Goal: Find contact information: Find contact information

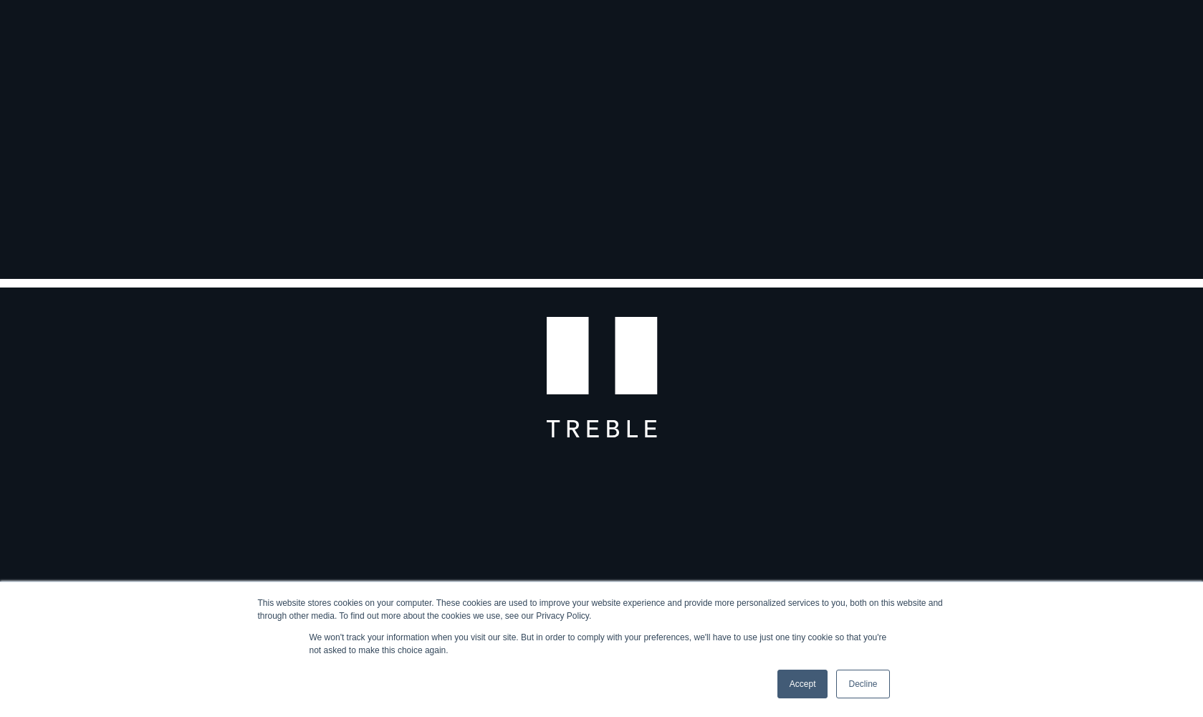
scroll to position [496, 0]
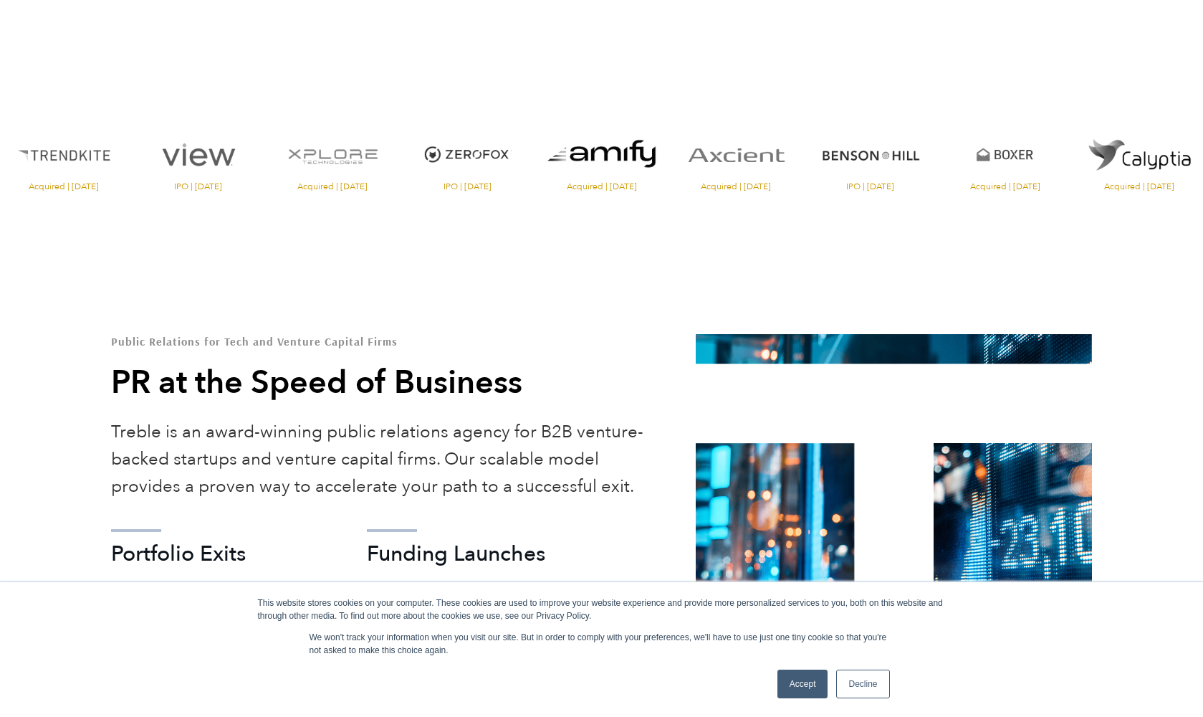
click at [788, 697] on link "Accept" at bounding box center [803, 683] width 51 height 29
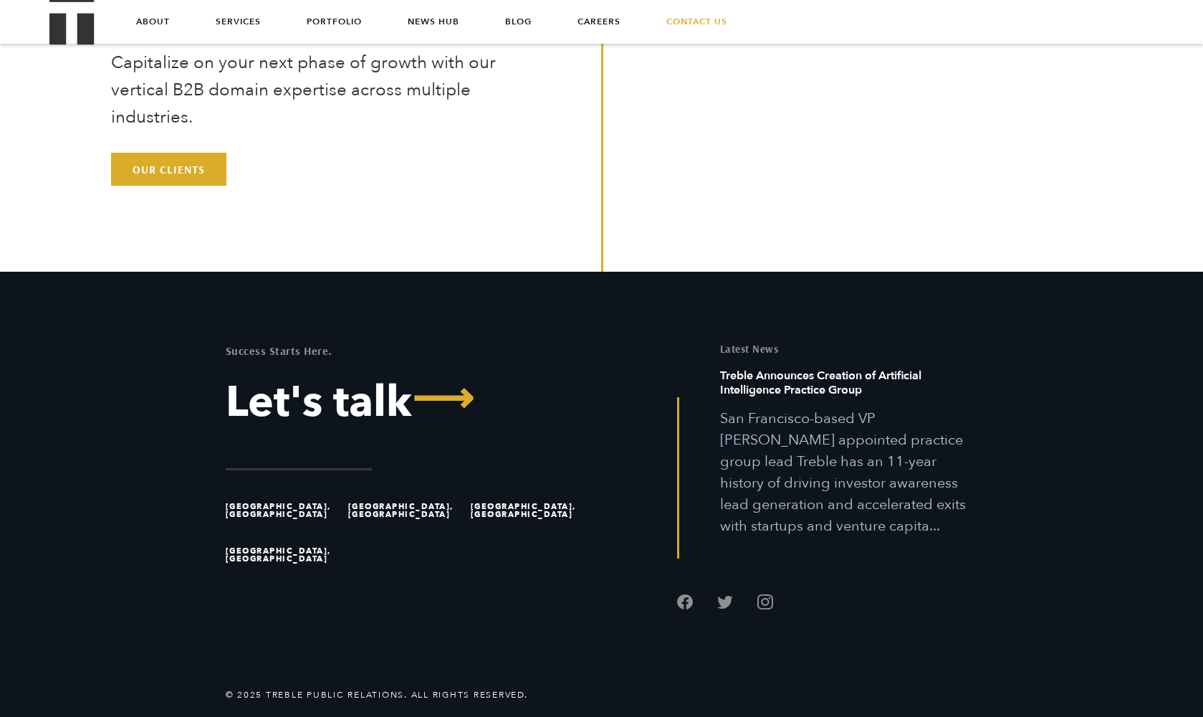
scroll to position [4534, 0]
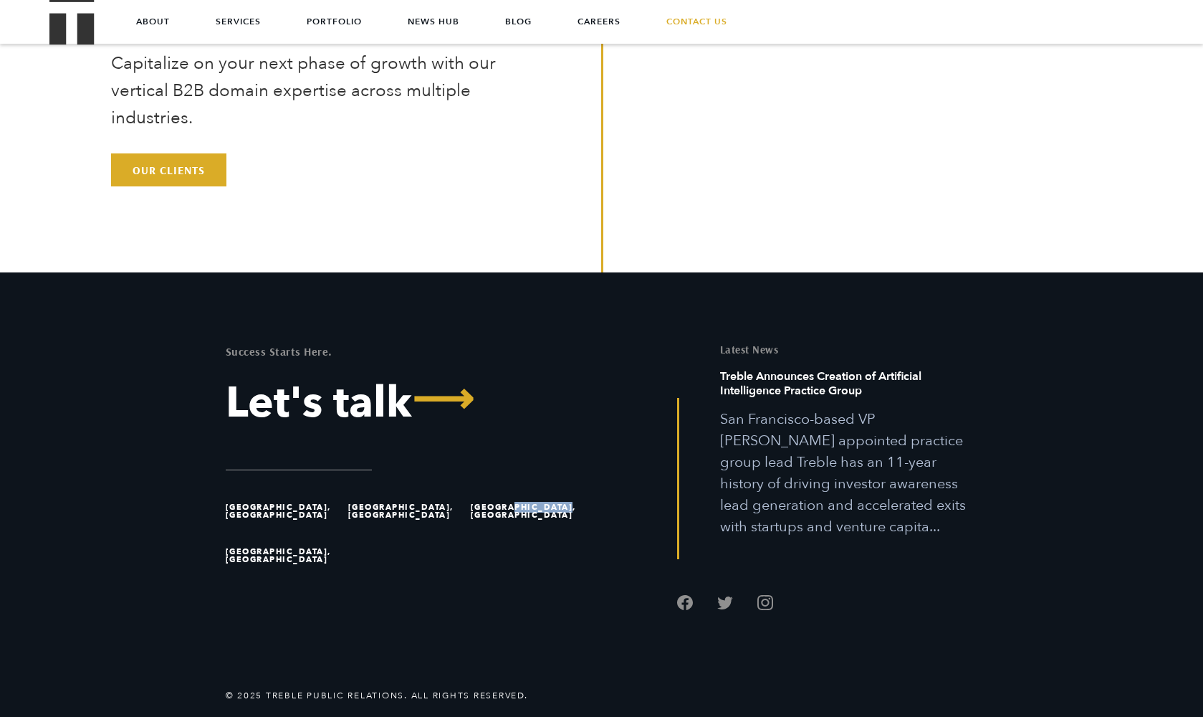
click at [510, 512] on li "[GEOGRAPHIC_DATA], [GEOGRAPHIC_DATA]" at bounding box center [529, 511] width 116 height 44
click at [504, 510] on li "[GEOGRAPHIC_DATA], [GEOGRAPHIC_DATA]" at bounding box center [529, 511] width 116 height 44
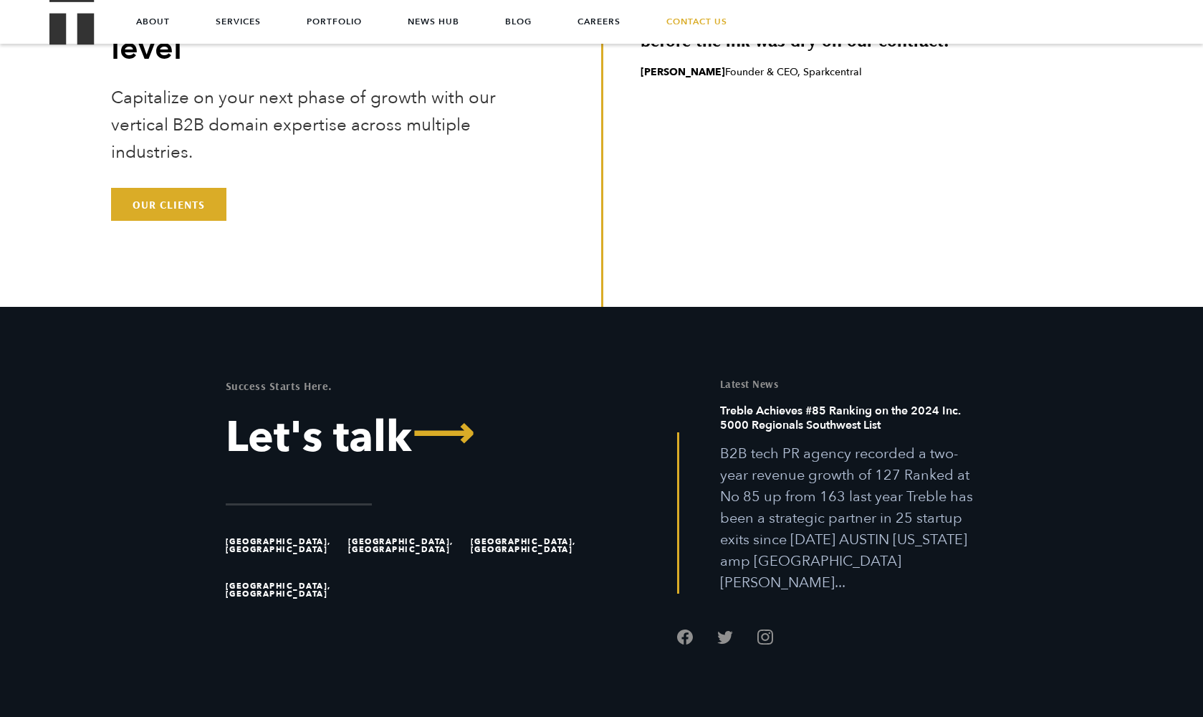
scroll to position [4484, 0]
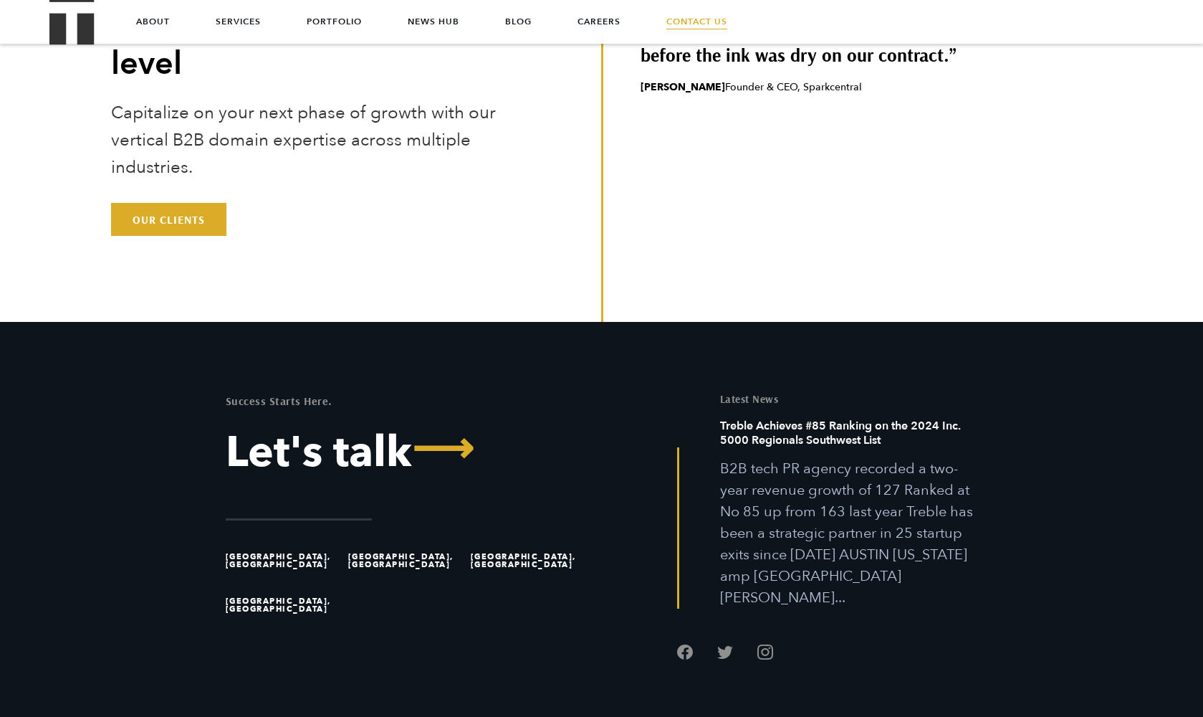
click at [683, 29] on link "Contact Us" at bounding box center [697, 21] width 61 height 43
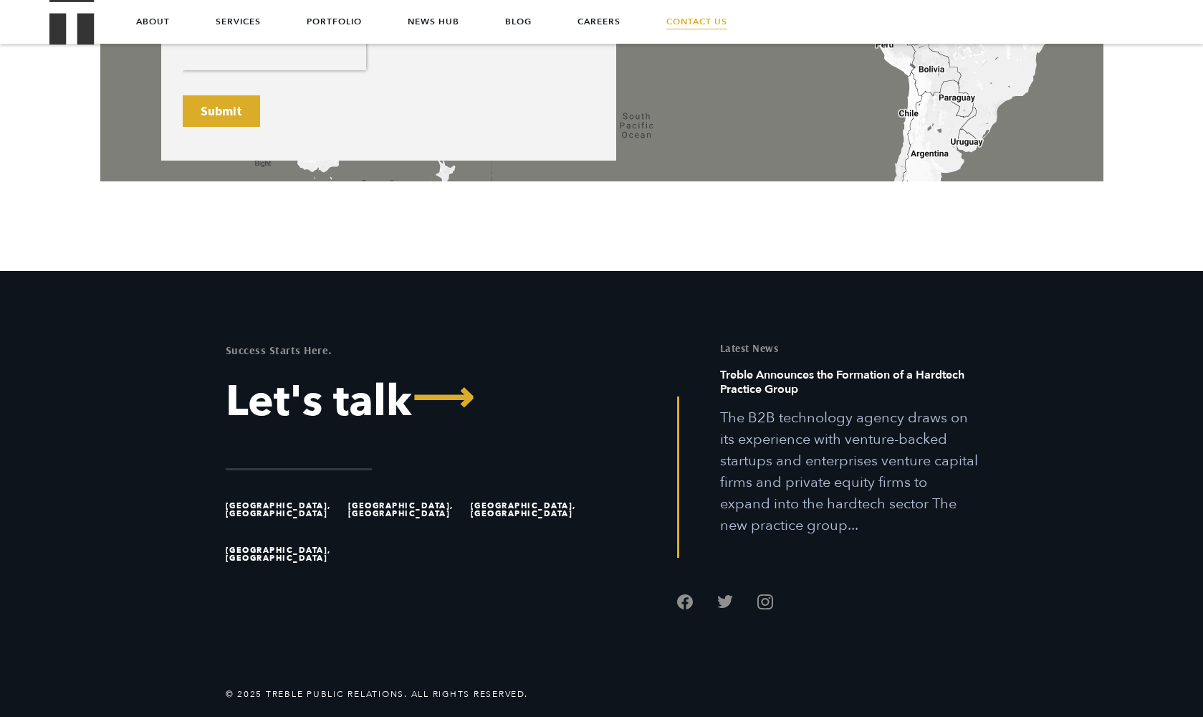
scroll to position [1140, 0]
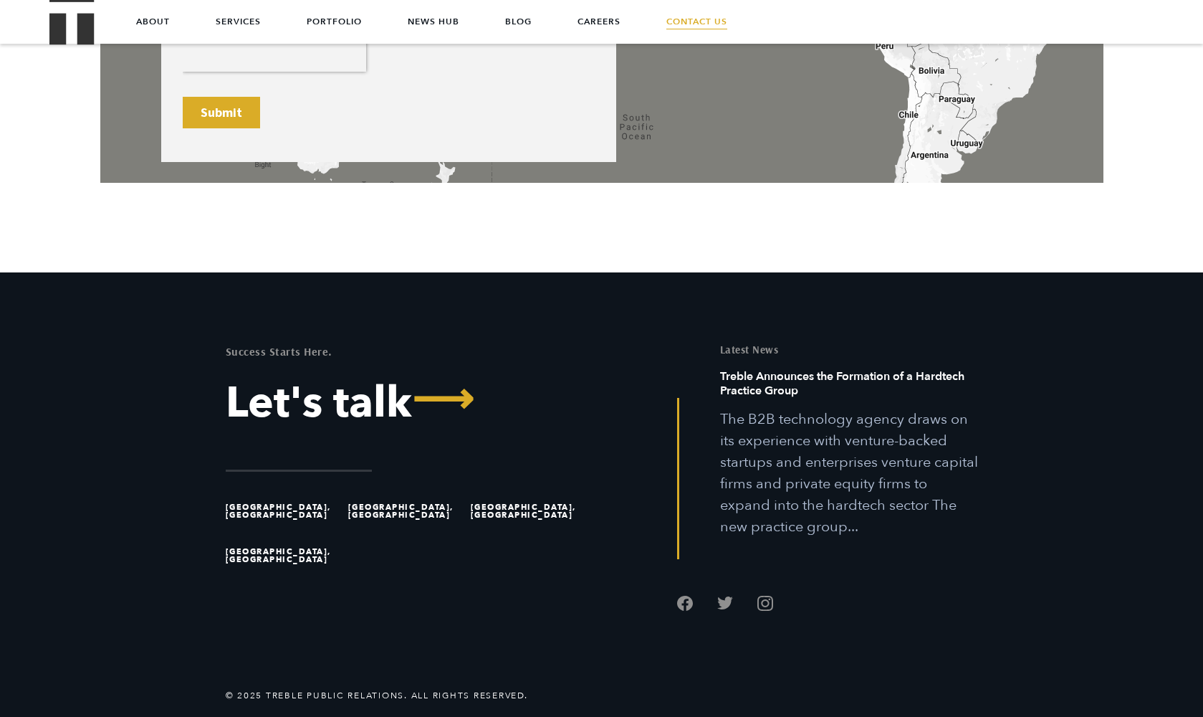
click at [502, 513] on li "[GEOGRAPHIC_DATA], [GEOGRAPHIC_DATA]" at bounding box center [529, 511] width 116 height 44
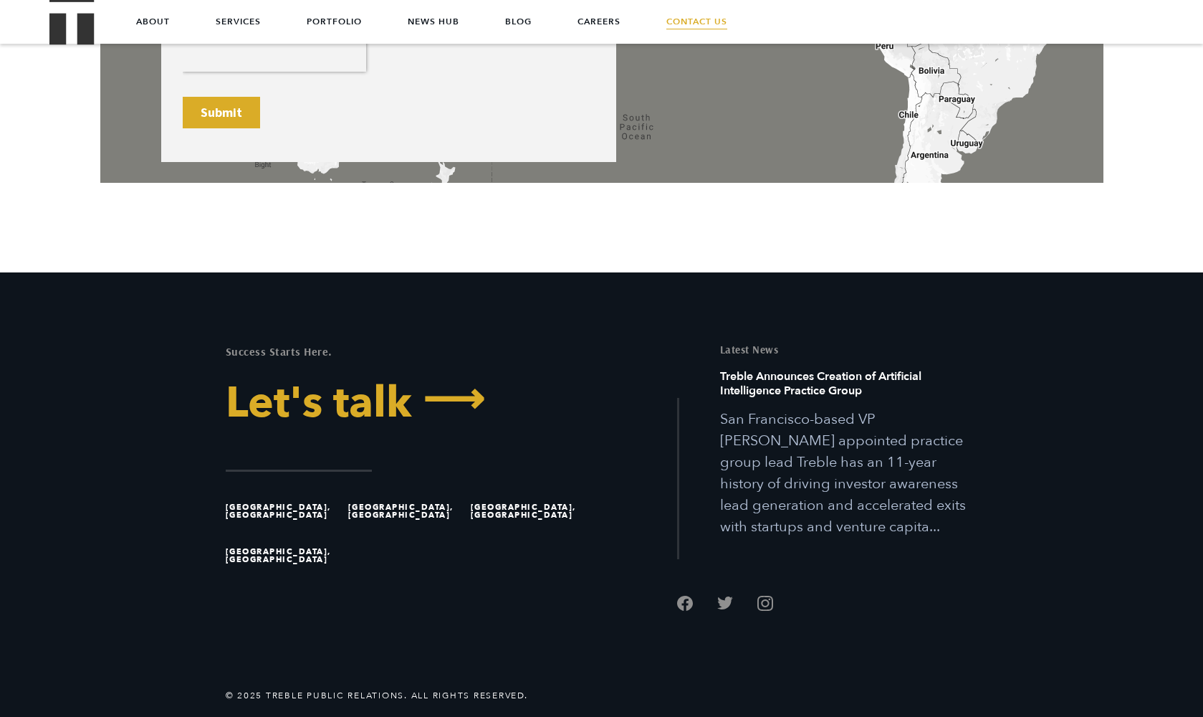
click at [395, 411] on link "Let's talk ⟶" at bounding box center [409, 402] width 366 height 43
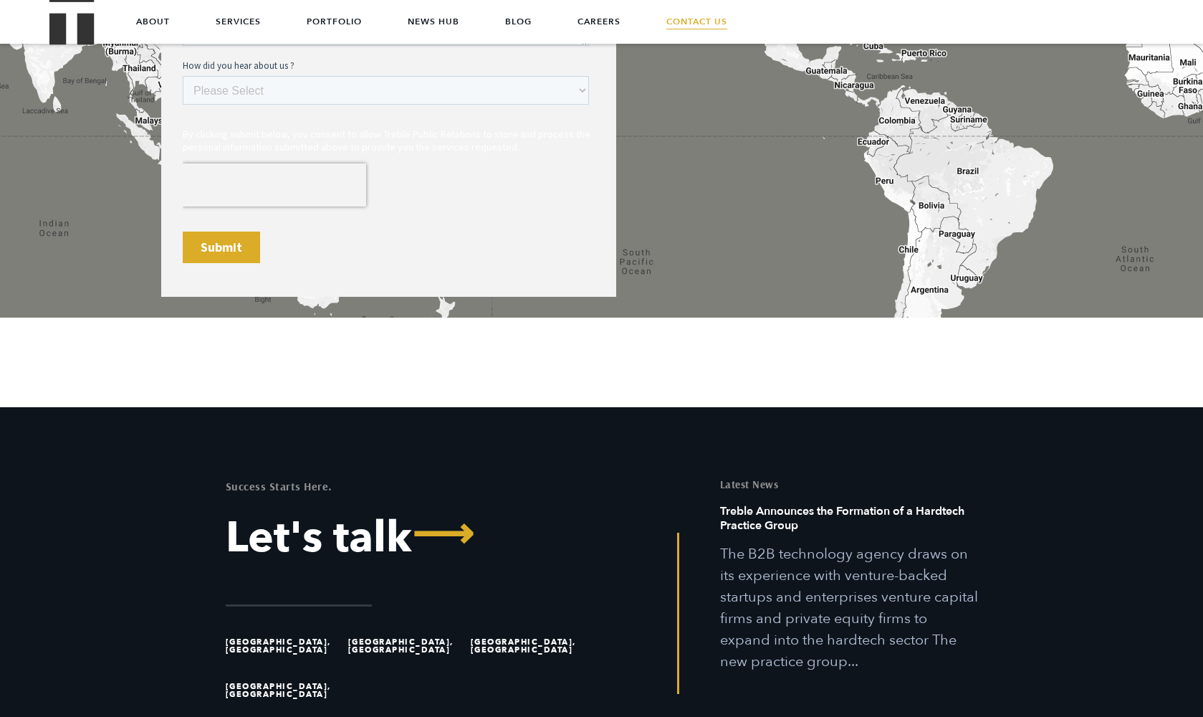
scroll to position [740, 0]
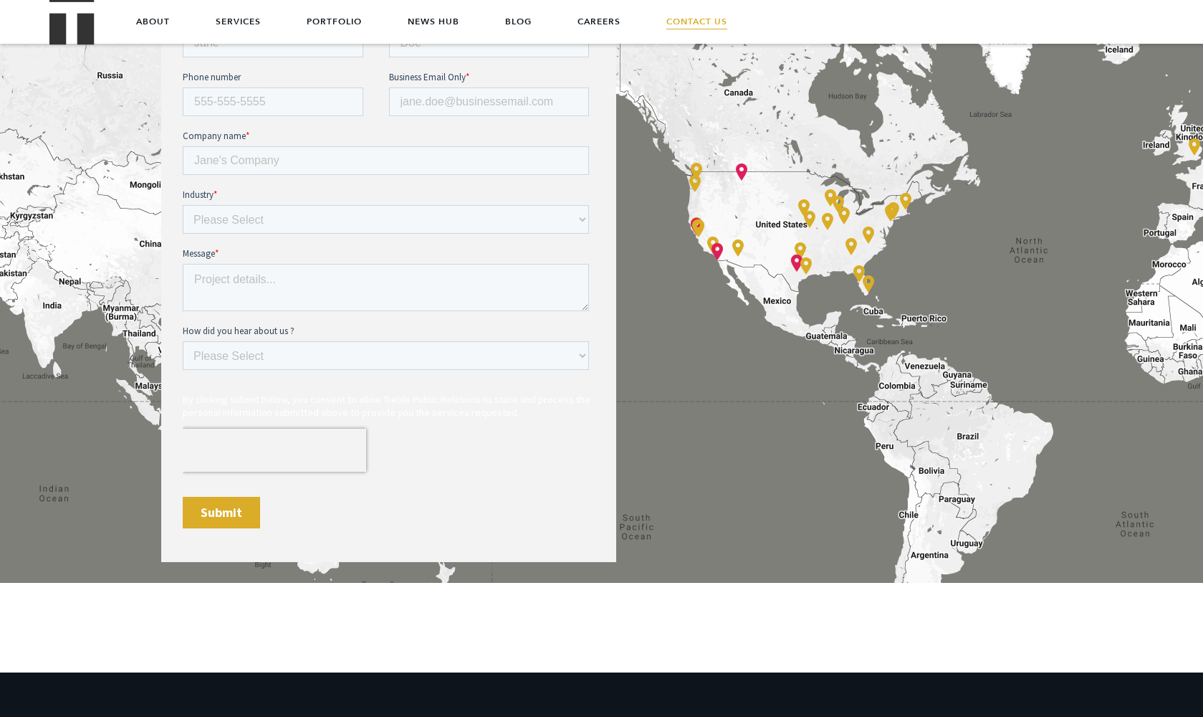
click at [693, 227] on div "Accelerate Your Exit Contact info" at bounding box center [601, 209] width 1003 height 850
click at [717, 253] on div "Accelerate Your Exit Contact info" at bounding box center [601, 209] width 1003 height 850
